Goal: Book appointment/travel/reservation

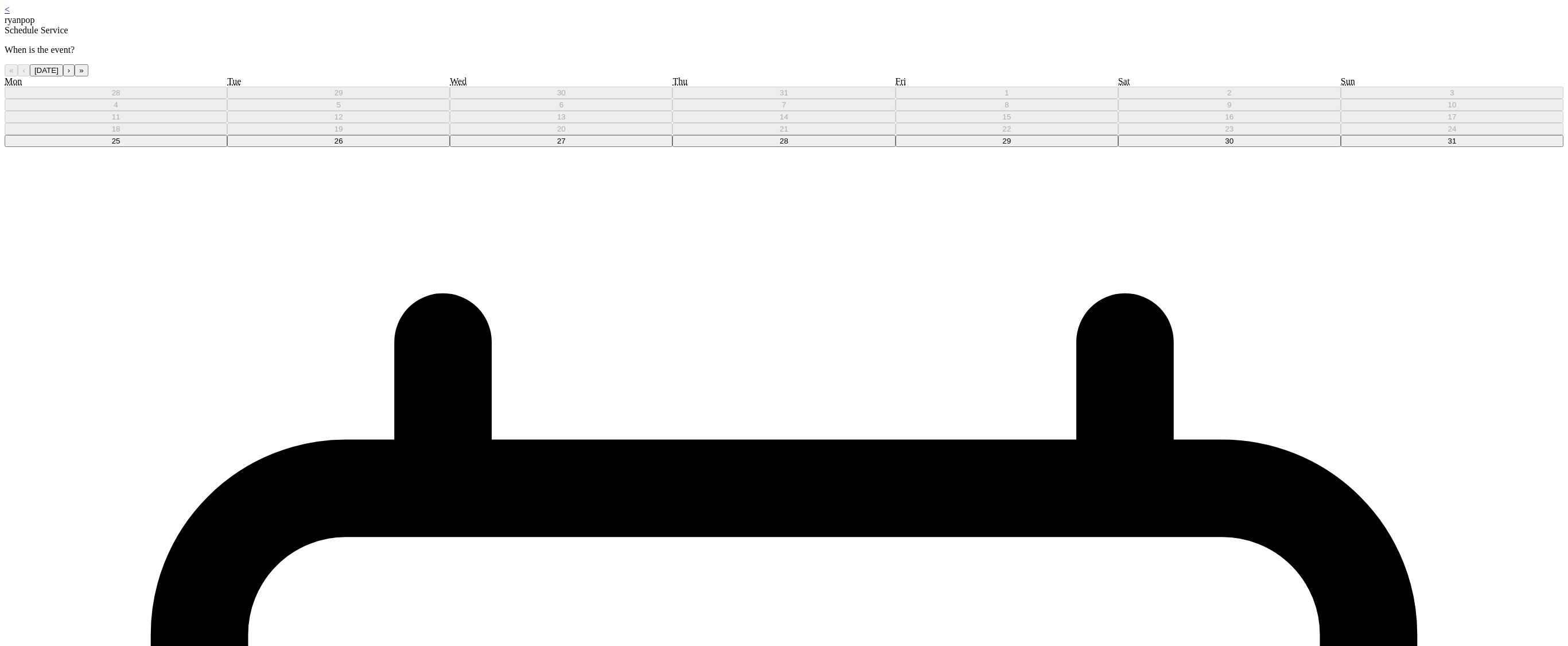
click at [784, 145] on abbr "28" at bounding box center [784, 141] width 8 height 8
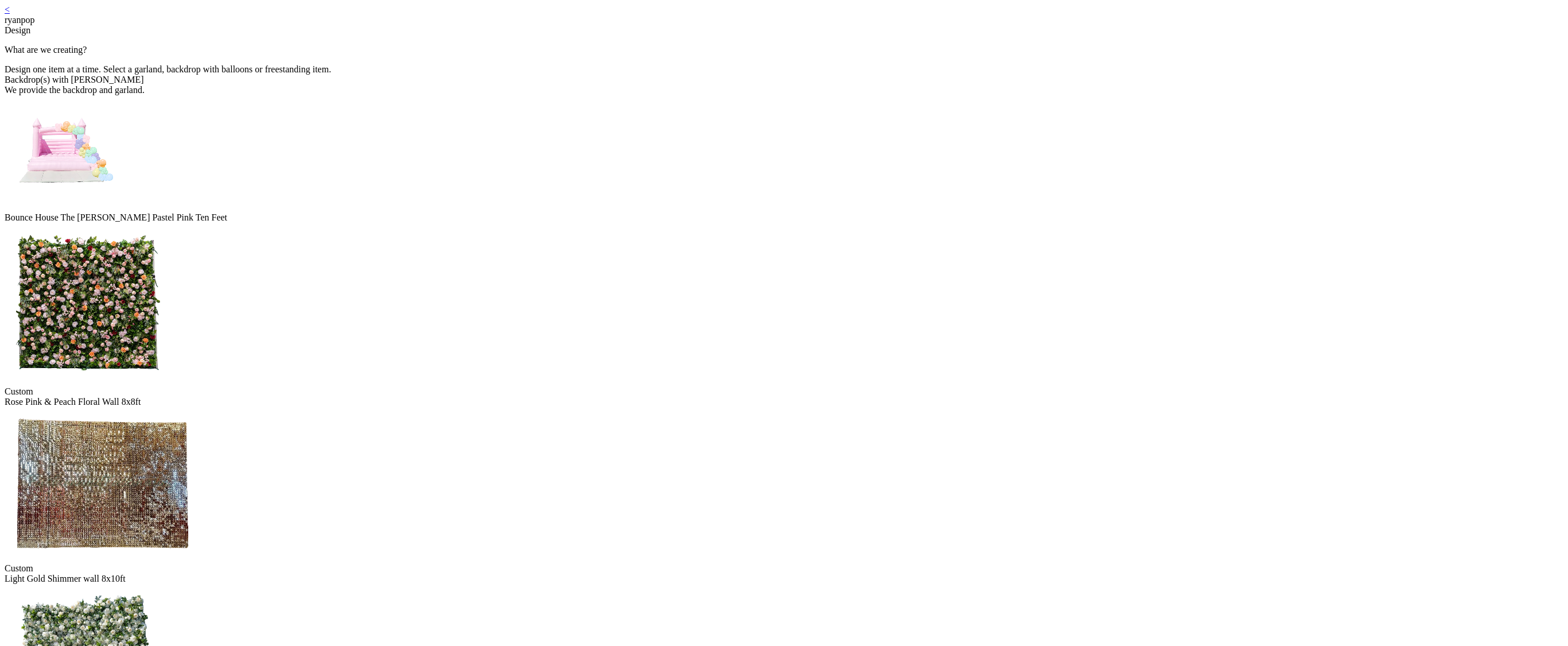
click at [10, 13] on link "<" at bounding box center [7, 9] width 5 height 10
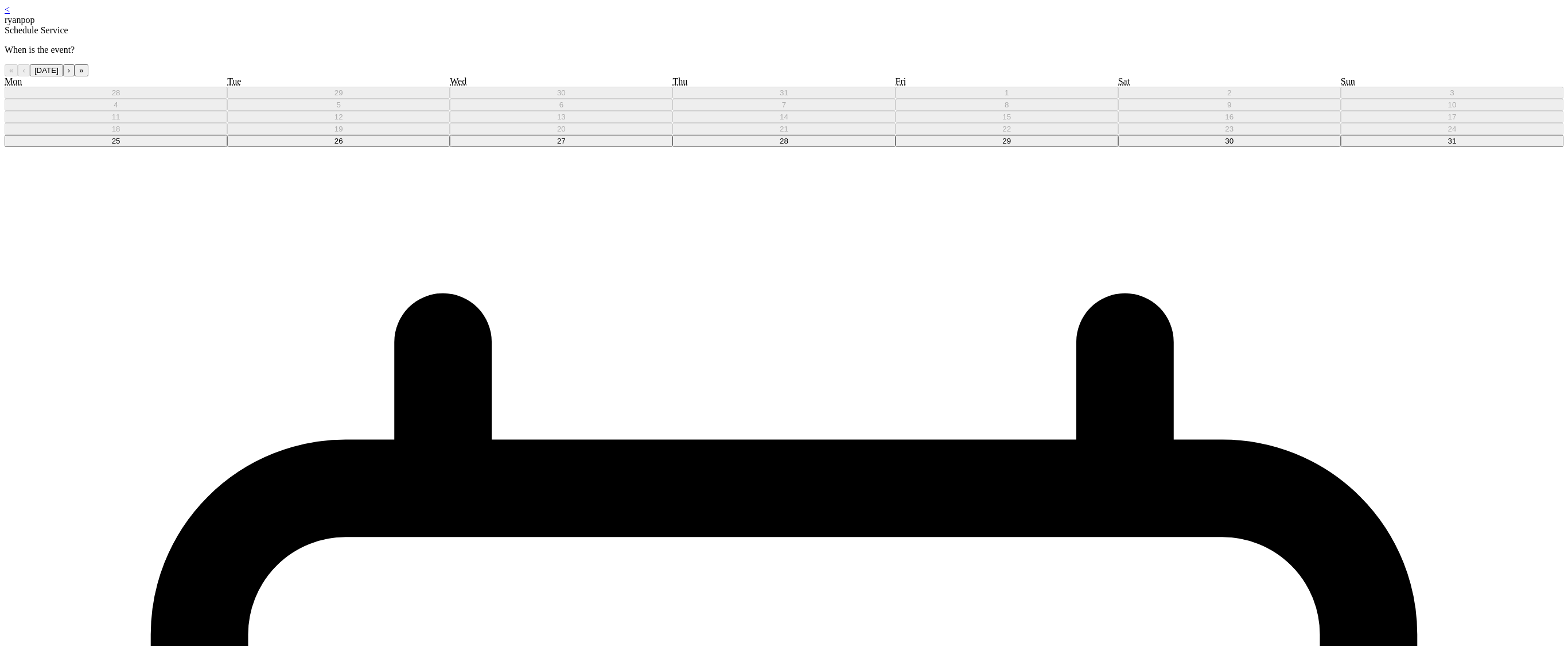
click at [673, 147] on button "27" at bounding box center [561, 141] width 223 height 12
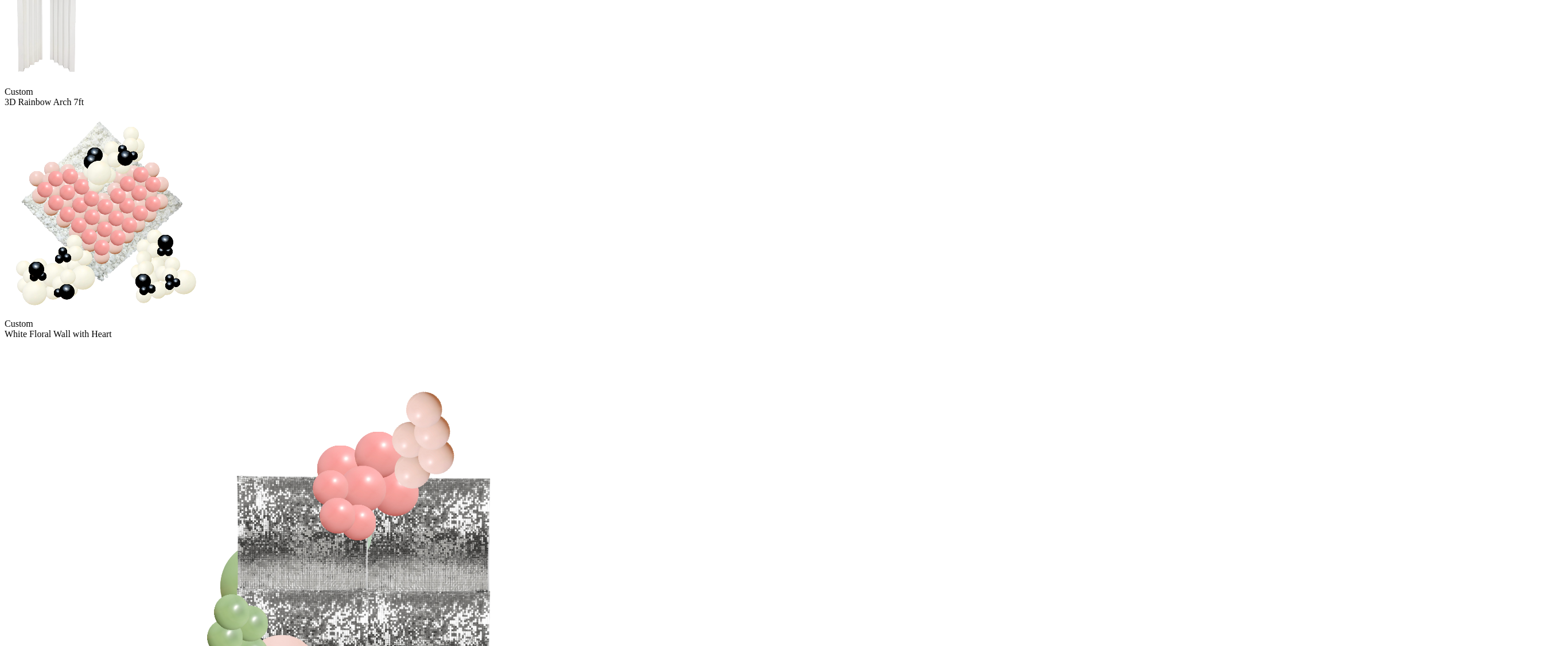
scroll to position [1366, 0]
